Goal: Information Seeking & Learning: Learn about a topic

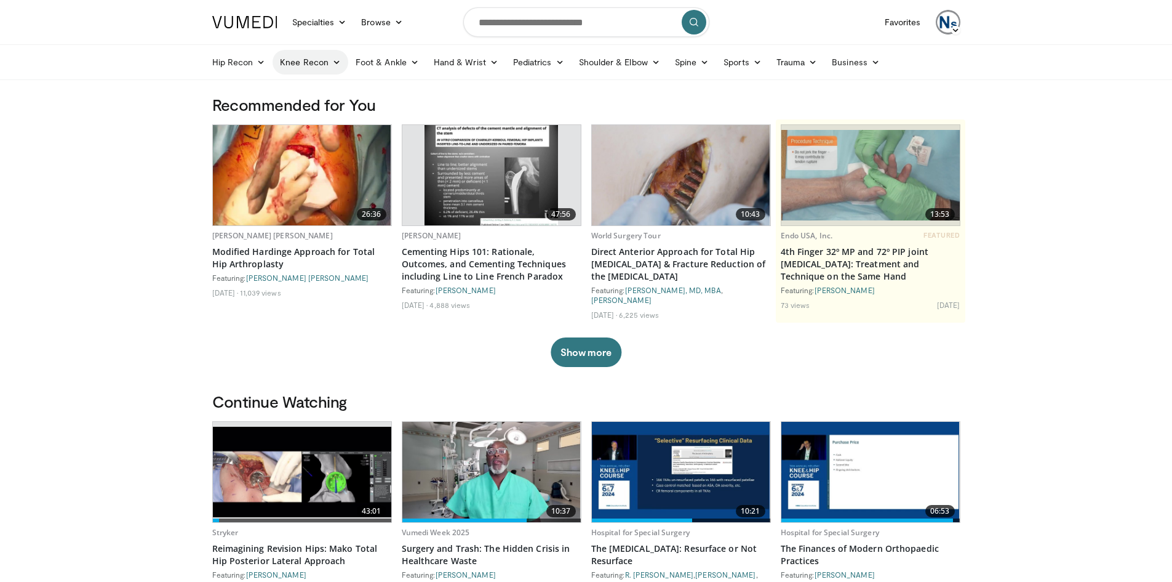
click at [318, 60] on link "Knee Recon" at bounding box center [311, 62] width 76 height 25
click at [326, 87] on link "Knee Arthroplasty" at bounding box center [346, 91] width 146 height 20
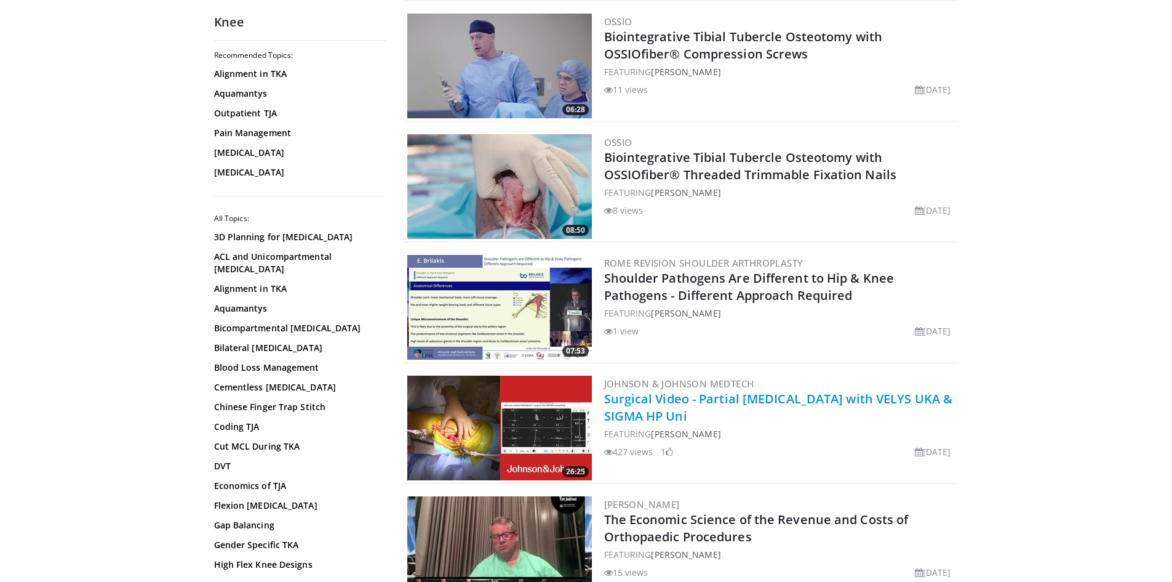
scroll to position [431, 0]
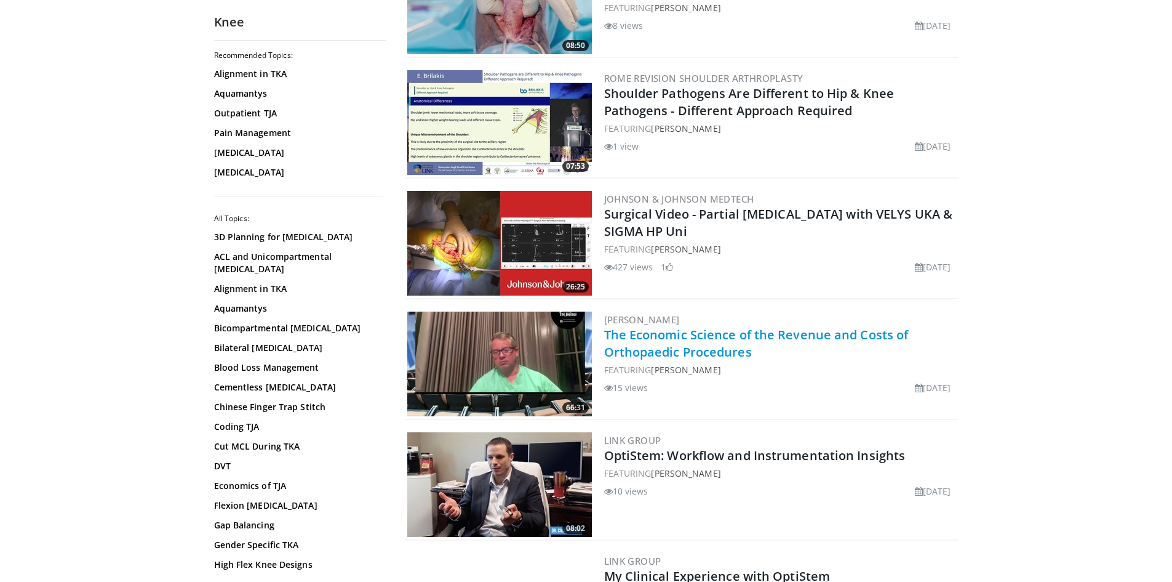
click at [774, 331] on link "The Economic Science of the Revenue and Costs of Orthopaedic Procedures" at bounding box center [756, 343] width 305 height 34
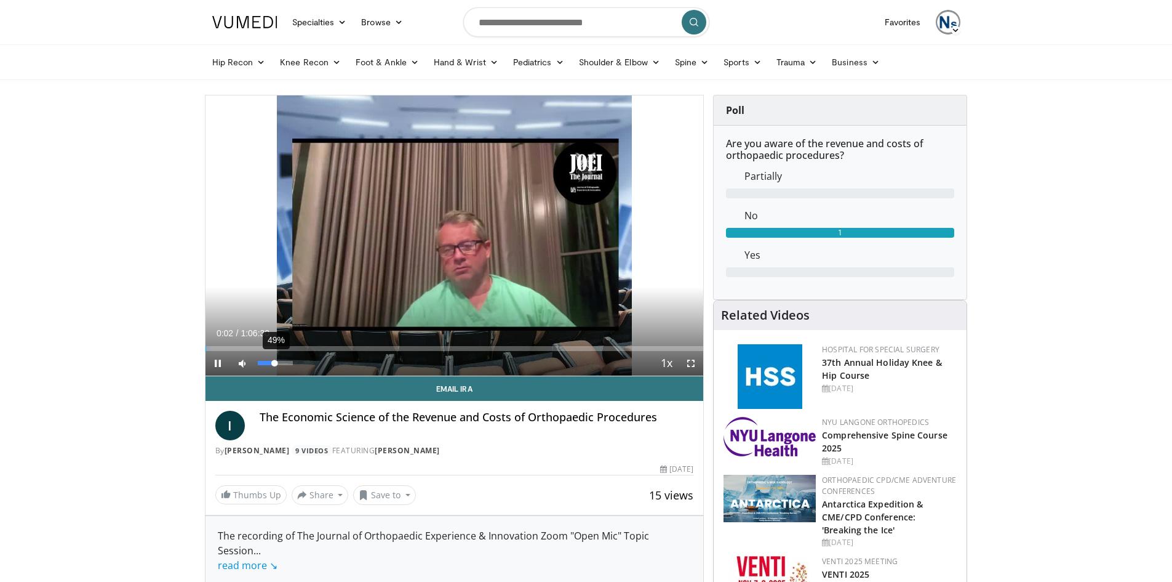
click at [275, 359] on div "49%" at bounding box center [275, 363] width 43 height 25
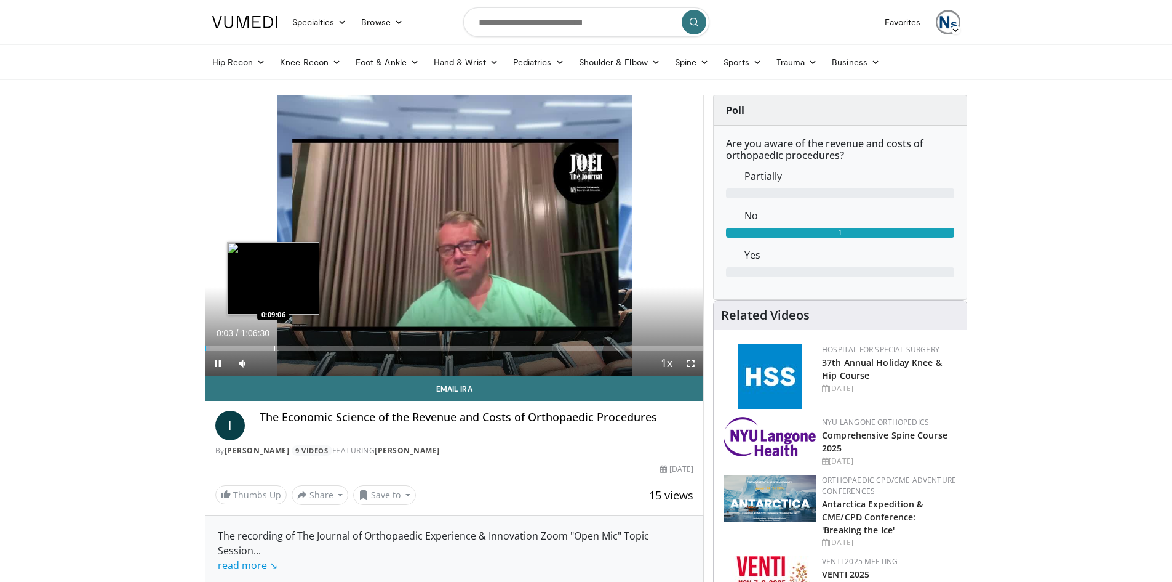
click at [273, 343] on div "Loaded : 1.00% 0:00:03 0:09:06" at bounding box center [455, 345] width 498 height 12
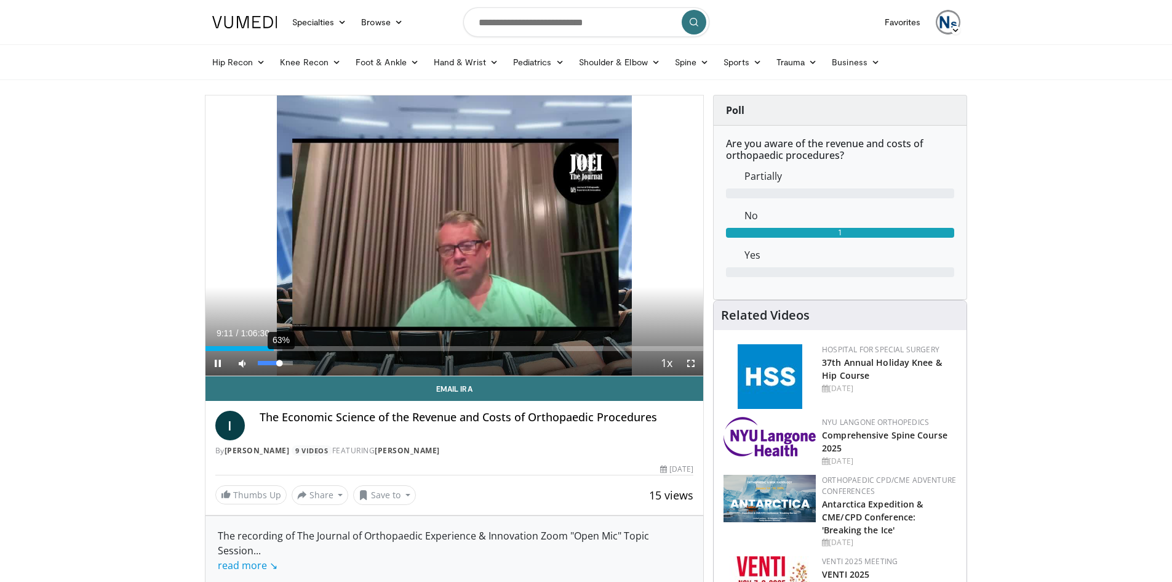
click at [279, 358] on div "63%" at bounding box center [275, 363] width 43 height 25
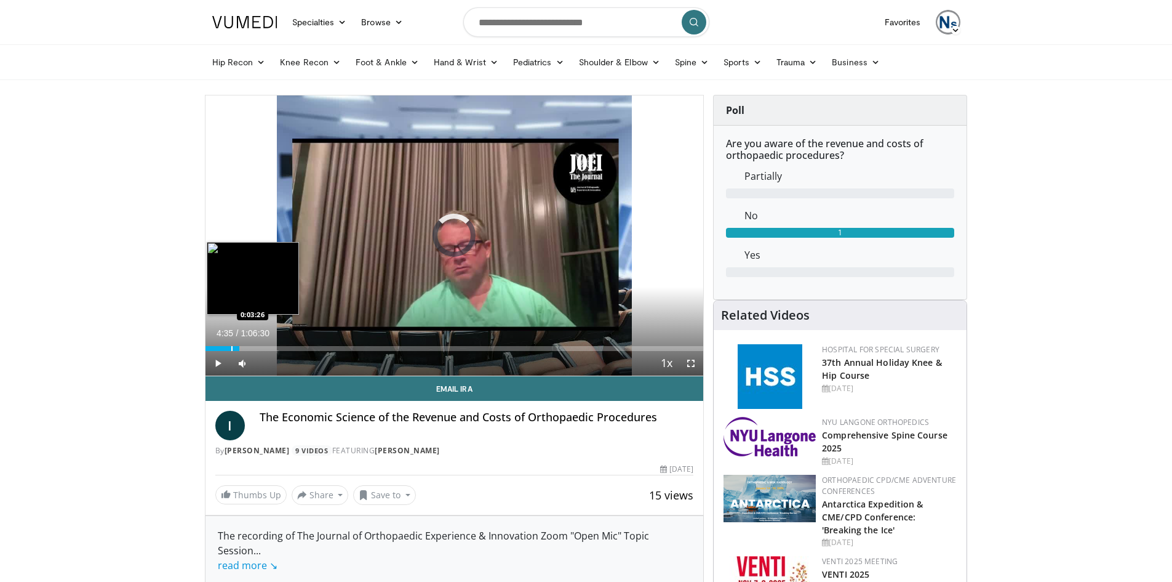
drag, startPoint x: 270, startPoint y: 345, endPoint x: 231, endPoint y: 343, distance: 39.4
click at [231, 343] on div "Loaded : 0.00% 0:03:31 0:03:26" at bounding box center [455, 345] width 498 height 12
drag, startPoint x: 233, startPoint y: 348, endPoint x: 222, endPoint y: 348, distance: 11.7
click at [222, 348] on div "Loaded : 0.00% 0:02:22 0:02:13" at bounding box center [455, 348] width 498 height 5
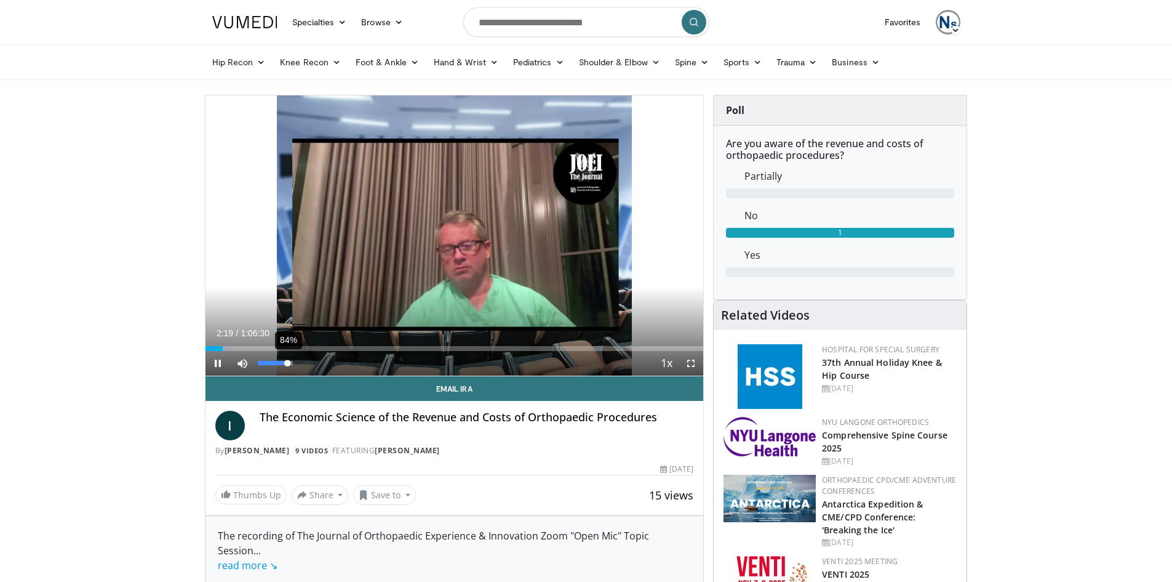
click at [288, 362] on div "84%" at bounding box center [275, 363] width 35 height 4
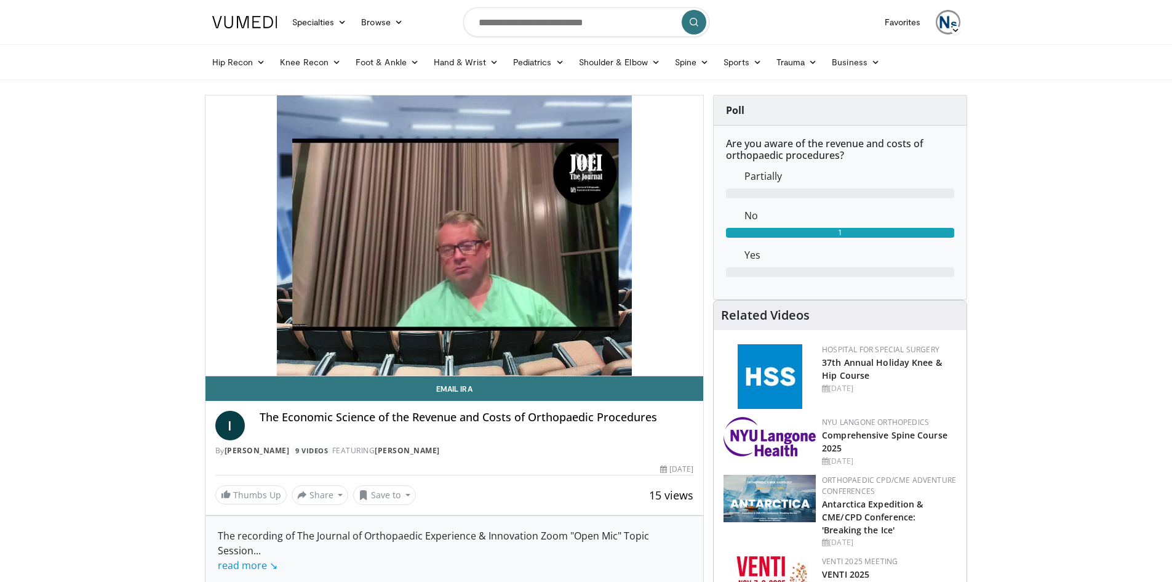
drag, startPoint x: 133, startPoint y: 322, endPoint x: 140, endPoint y: 308, distance: 16.2
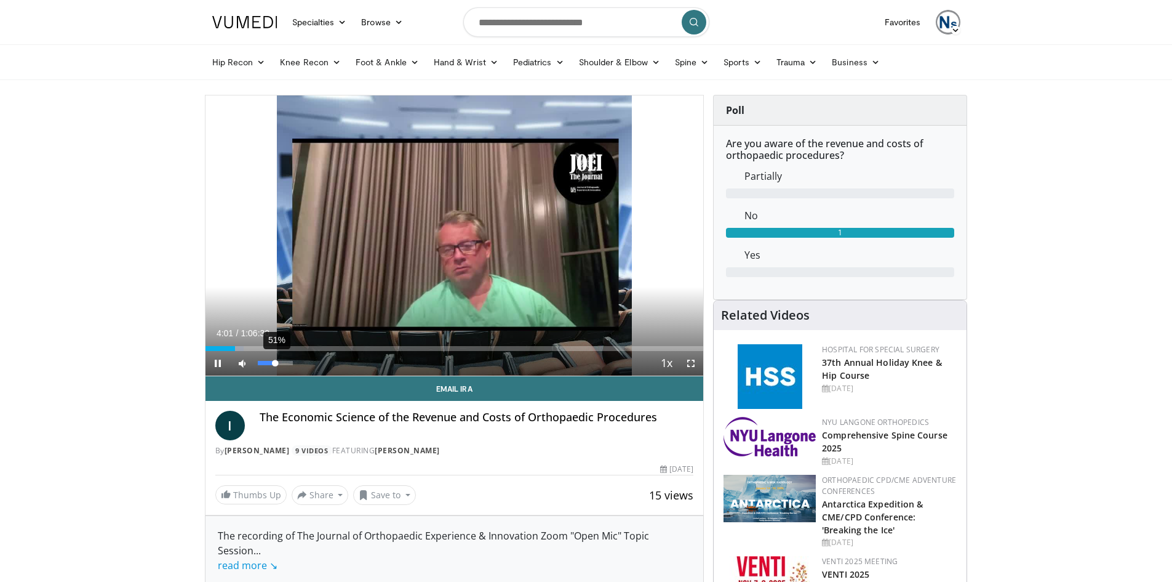
click at [276, 364] on div "51%" at bounding box center [275, 363] width 43 height 25
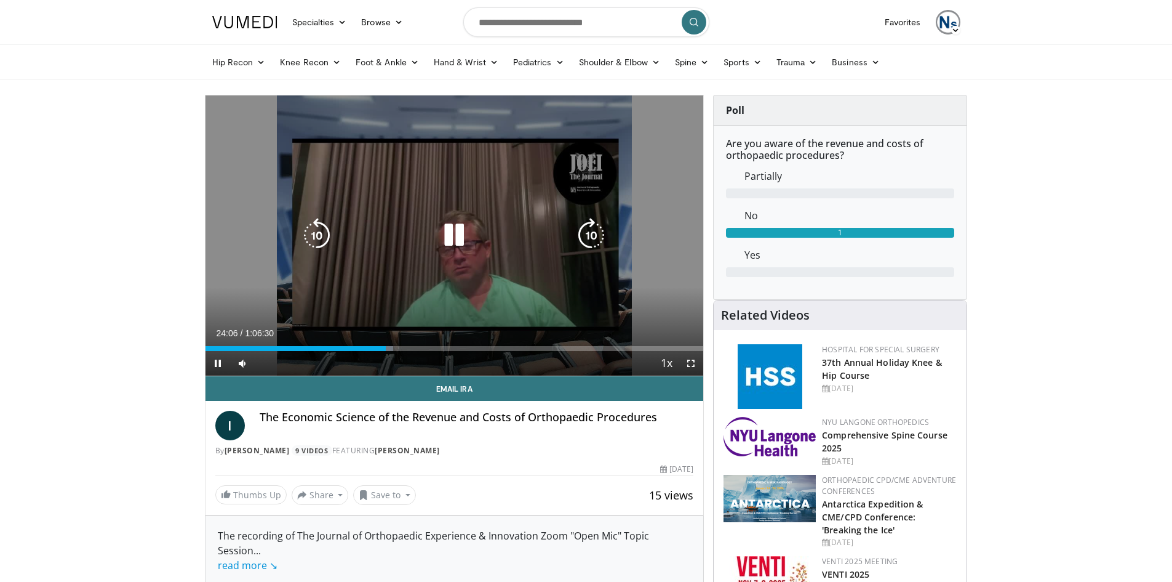
click at [462, 228] on icon "Video Player" at bounding box center [454, 235] width 34 height 34
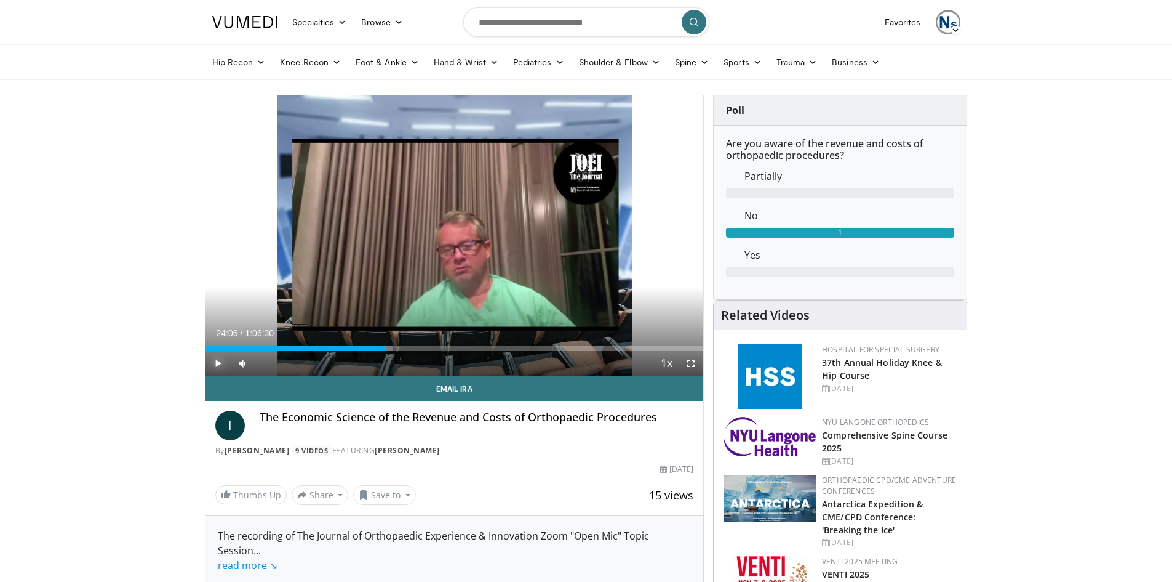
click at [218, 362] on span "Video Player" at bounding box center [218, 363] width 25 height 25
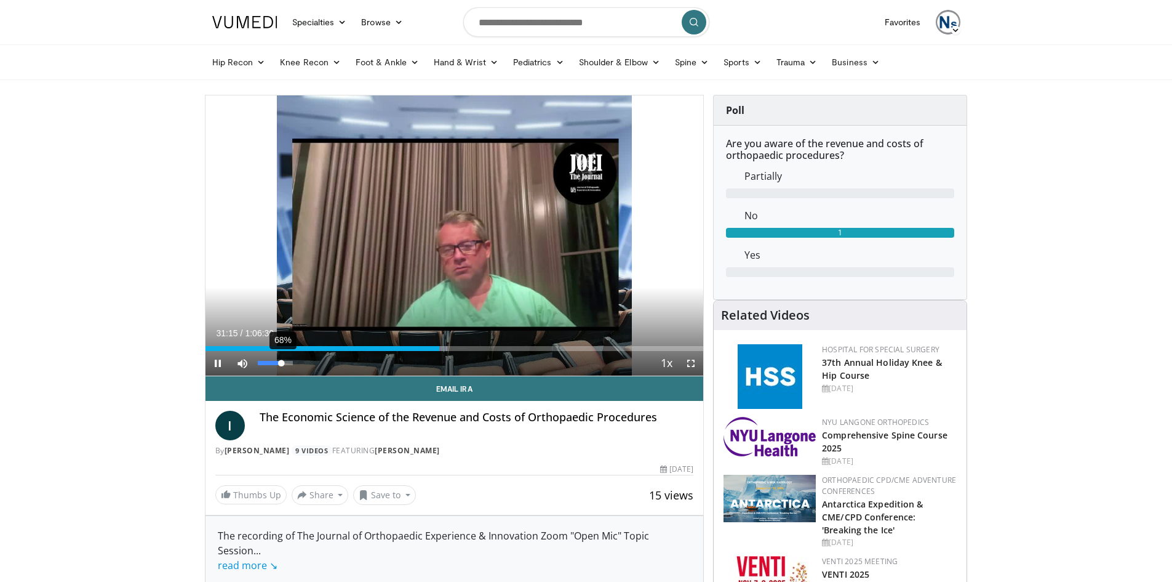
click at [282, 361] on div "68%" at bounding box center [275, 363] width 35 height 4
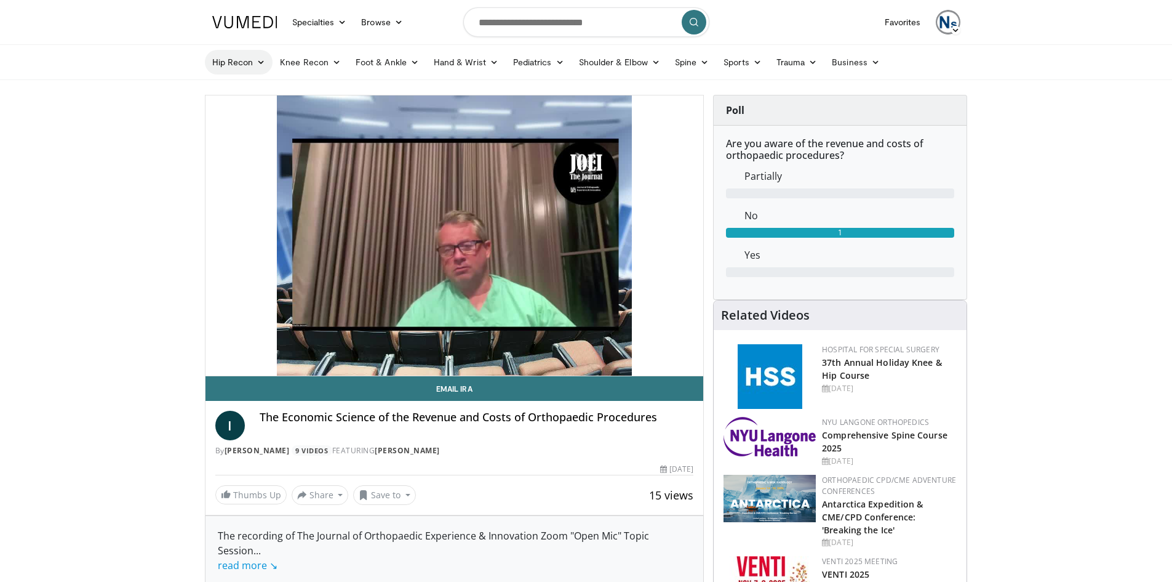
click at [232, 63] on link "Hip Recon" at bounding box center [239, 62] width 68 height 25
click at [262, 88] on link "Hip Arthroplasty" at bounding box center [279, 91] width 146 height 20
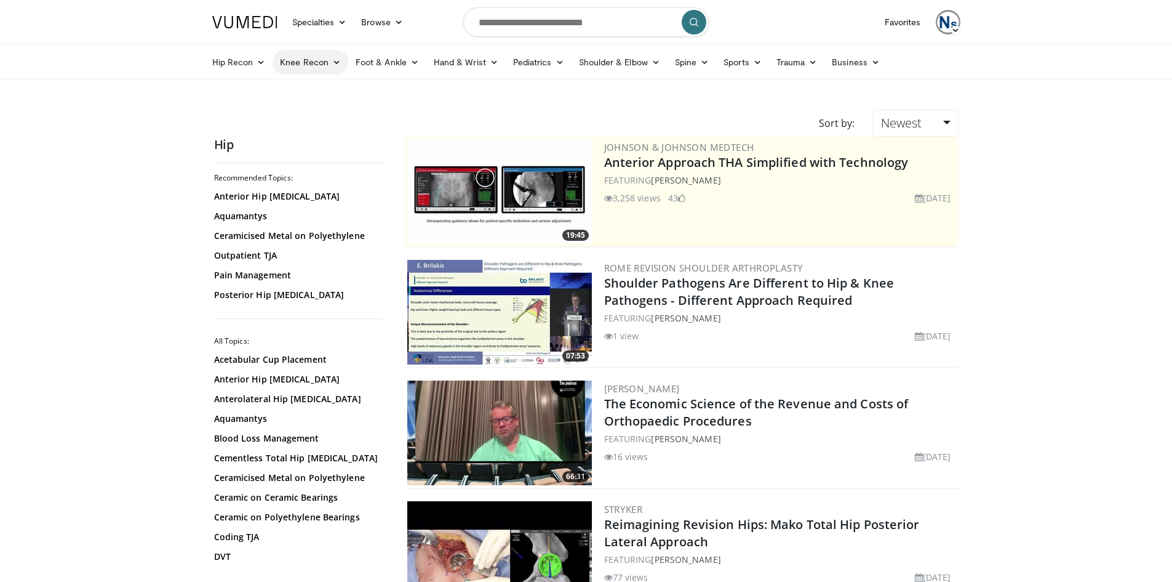
click at [321, 63] on link "Knee Recon" at bounding box center [311, 62] width 76 height 25
click at [321, 86] on link "Knee Arthroplasty" at bounding box center [346, 91] width 146 height 20
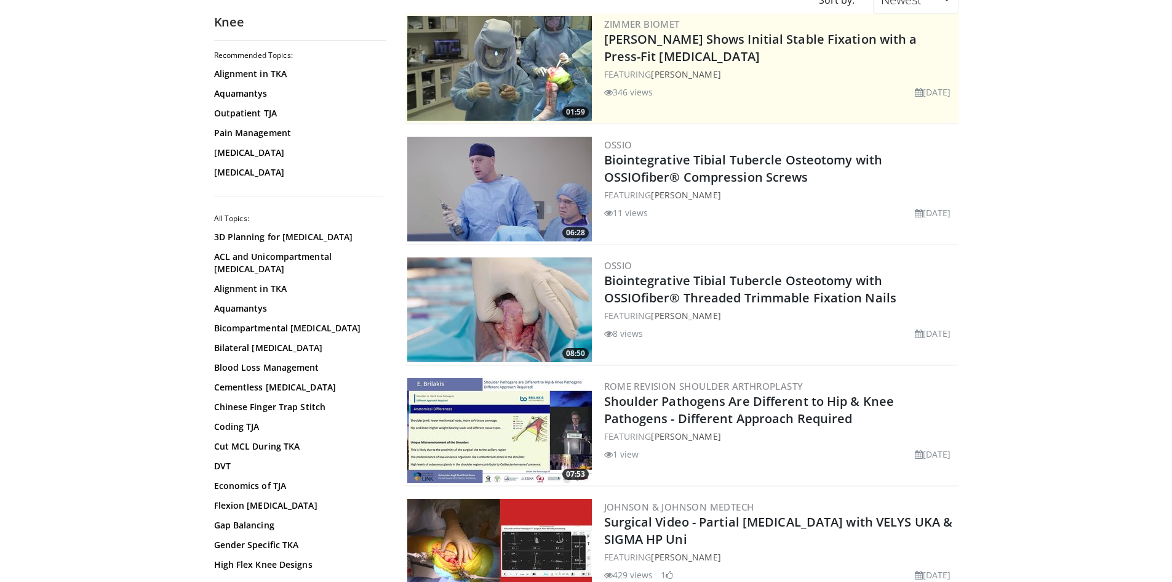
scroll to position [185, 0]
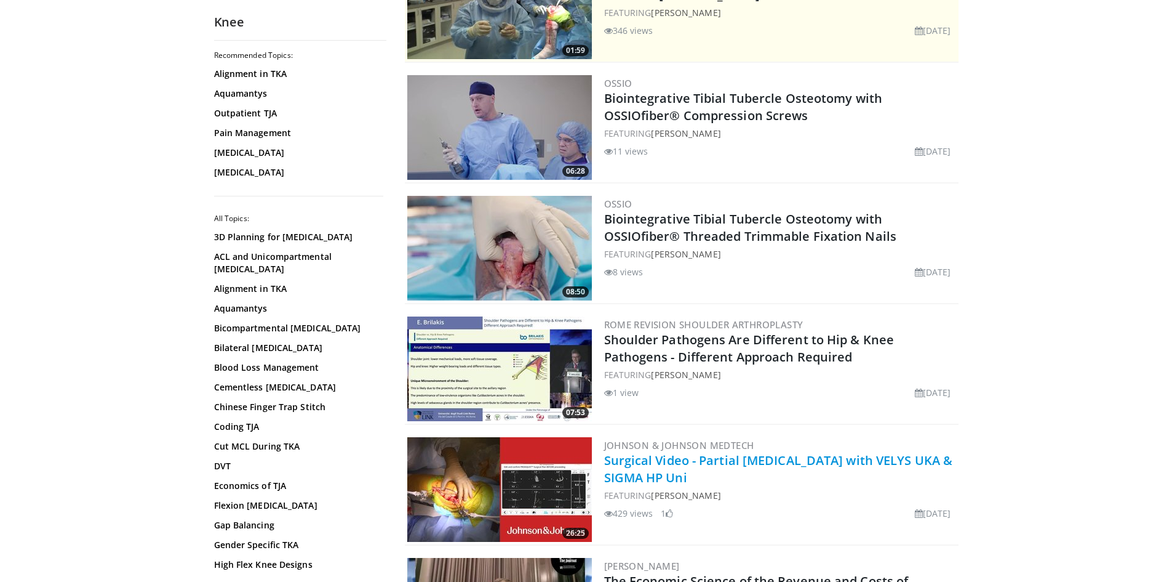
click at [697, 463] on link "Surgical Video - Partial [MEDICAL_DATA] with VELYS UKA & SIGMA HP Uni" at bounding box center [778, 469] width 349 height 34
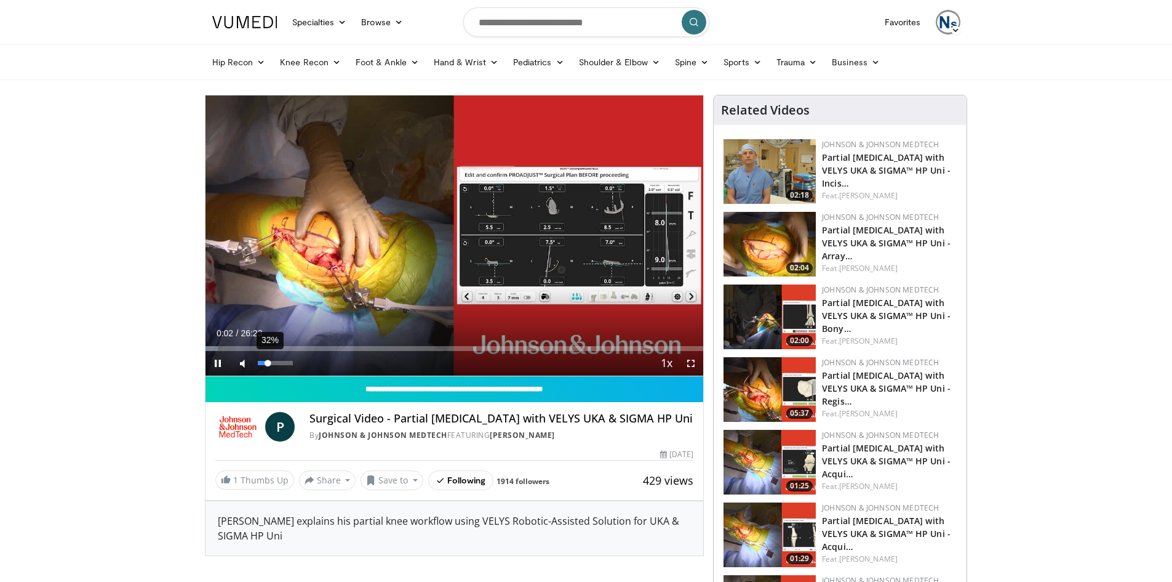
drag, startPoint x: 277, startPoint y: 361, endPoint x: 268, endPoint y: 361, distance: 8.6
click at [268, 361] on video-js "**********" at bounding box center [455, 235] width 498 height 281
click at [218, 345] on div "Loaded : 2.50% 00:04 00:41" at bounding box center [455, 345] width 498 height 12
click at [279, 363] on div "58%" at bounding box center [275, 363] width 35 height 4
click at [274, 362] on div "Volume Level" at bounding box center [266, 363] width 17 height 4
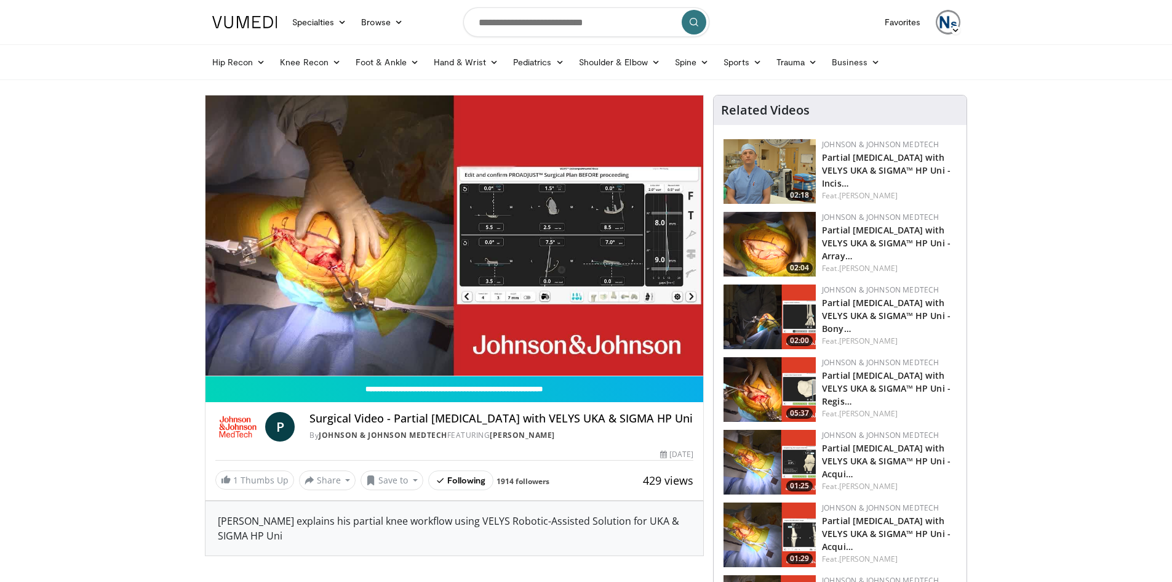
drag, startPoint x: 134, startPoint y: 239, endPoint x: 129, endPoint y: 236, distance: 6.7
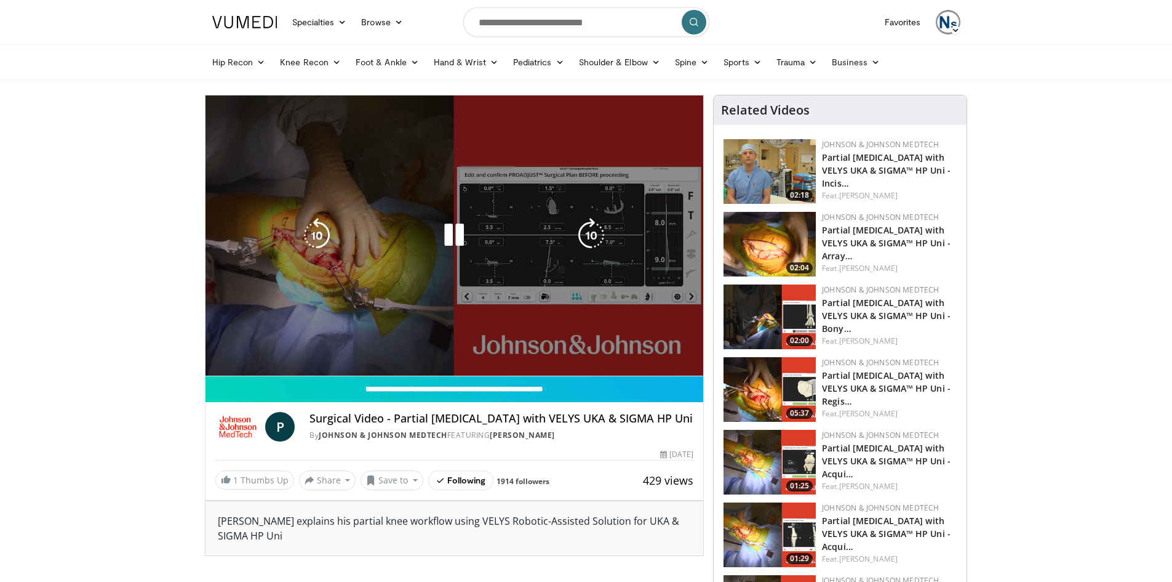
click at [402, 205] on div "10 seconds Tap to unmute" at bounding box center [455, 235] width 498 height 280
